Goal: Task Accomplishment & Management: Use online tool/utility

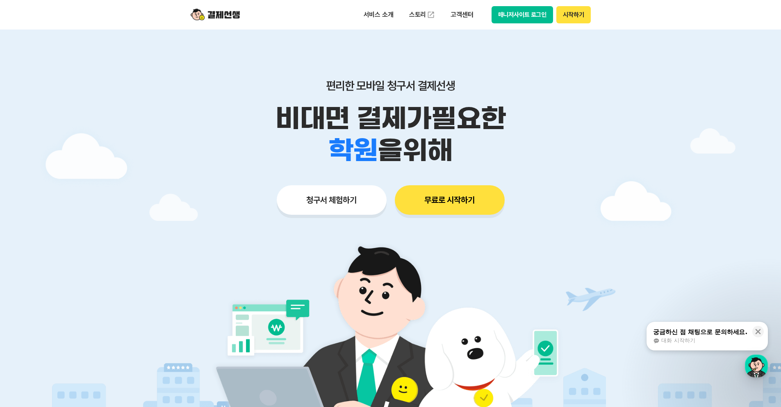
click at [384, 10] on button "매니저사이트 로그인" at bounding box center [522, 14] width 62 height 17
click at [384, 12] on button "매니저사이트 로그인" at bounding box center [522, 14] width 62 height 17
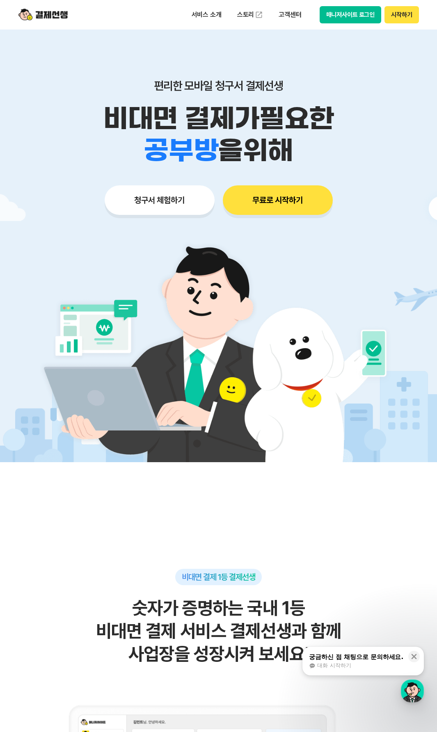
click at [355, 20] on button "매니저사이트 로그인" at bounding box center [350, 14] width 62 height 17
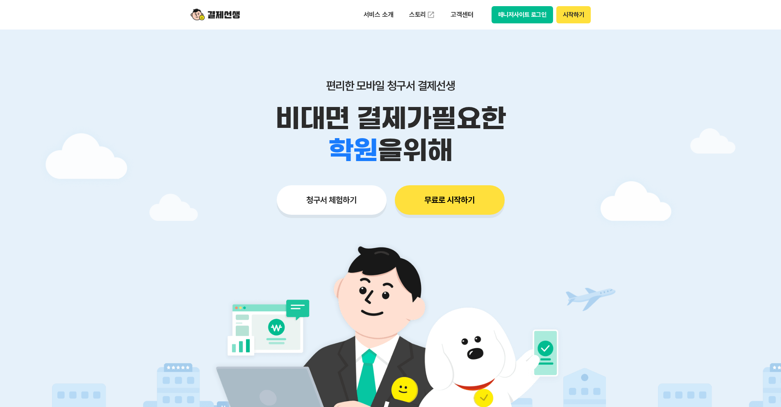
click at [532, 18] on button "매니저사이트 로그인" at bounding box center [522, 14] width 62 height 17
